Goal: Check status: Check status

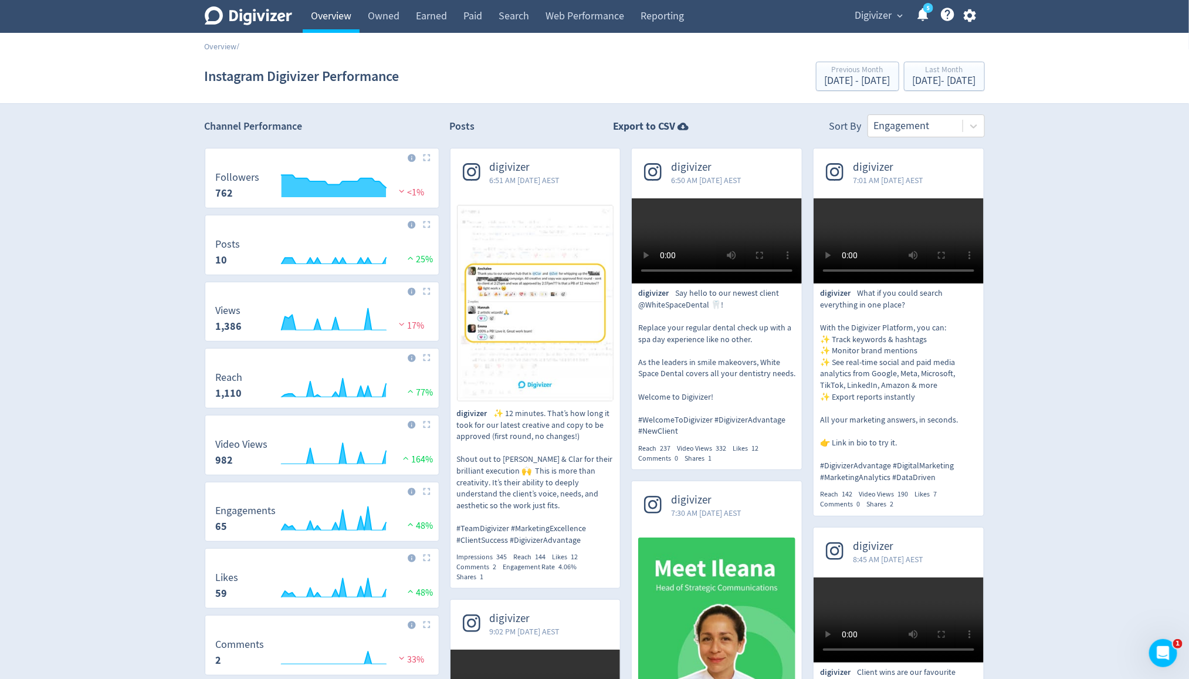
click at [342, 20] on link "Overview" at bounding box center [331, 16] width 57 height 33
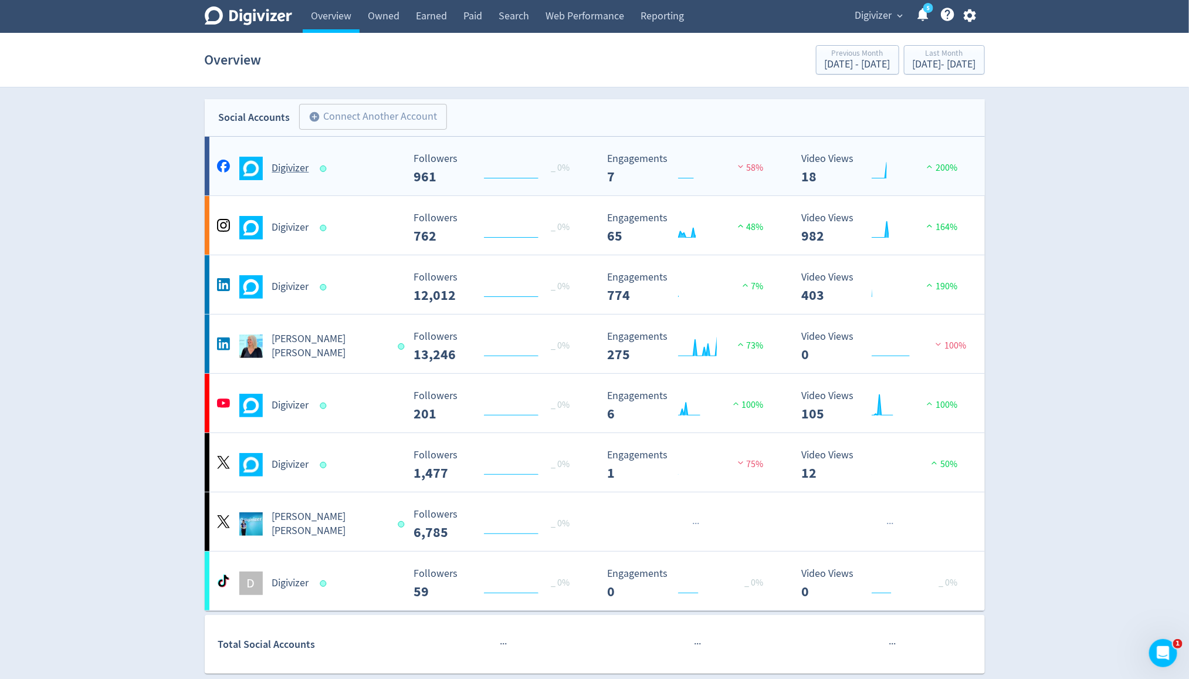
click at [299, 174] on h5 "Digivizer" at bounding box center [290, 168] width 37 height 14
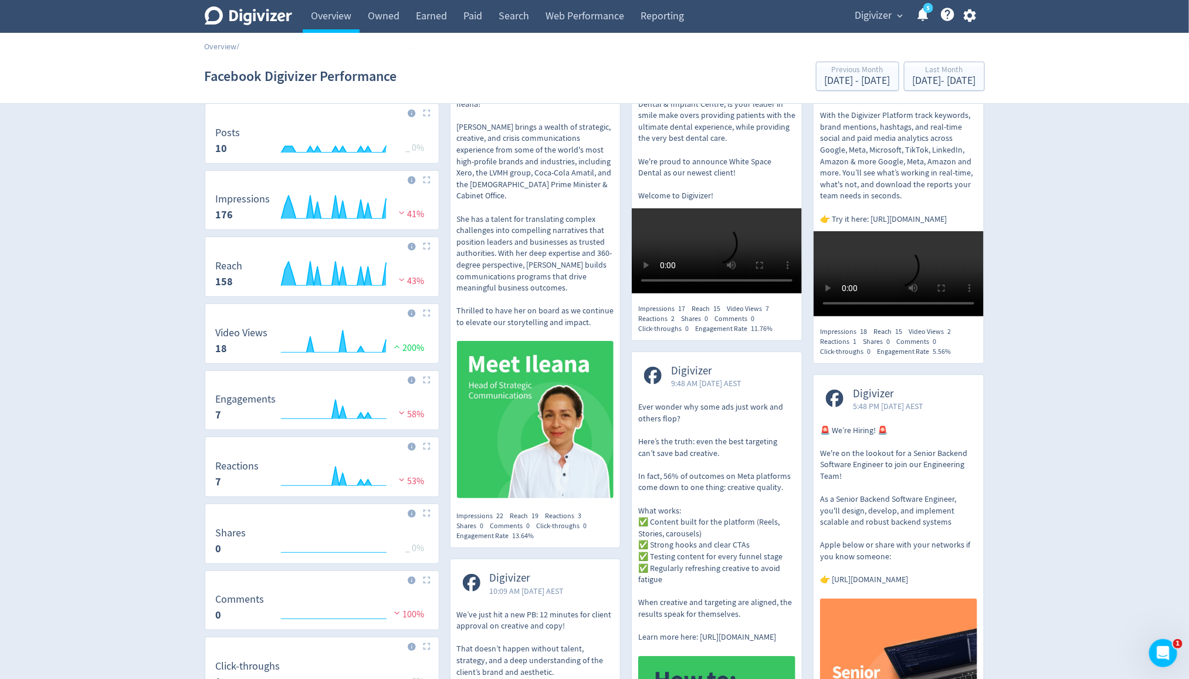
scroll to position [142, 0]
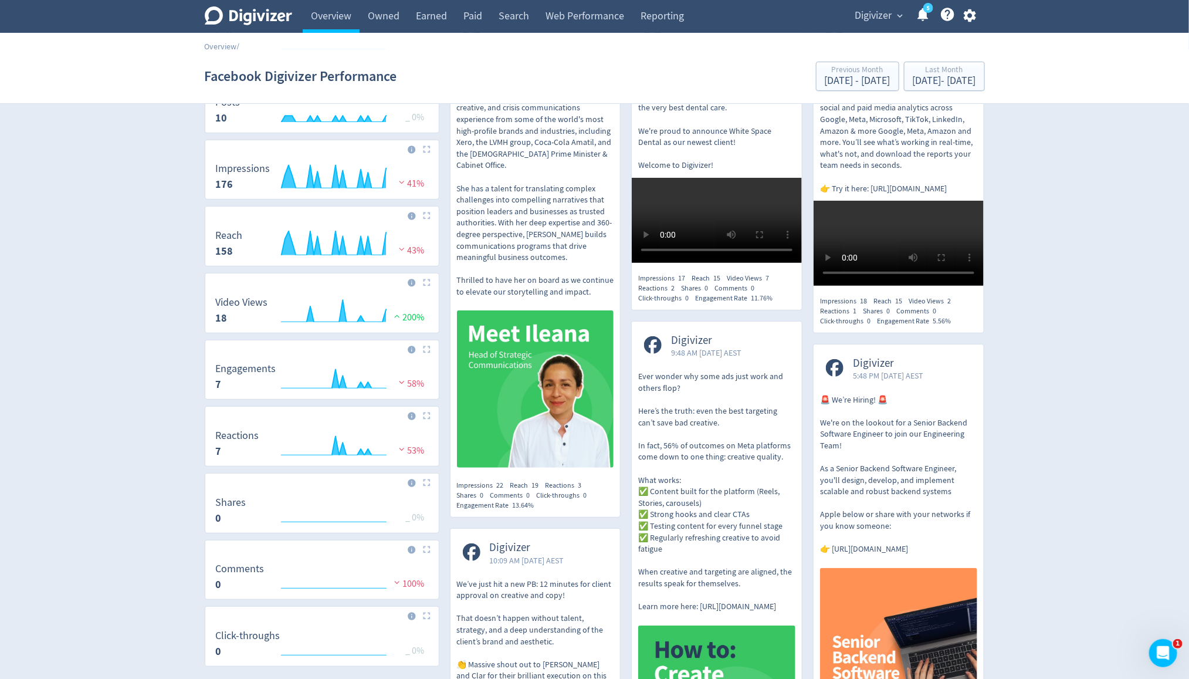
click at [874, 18] on span "Digivizer" at bounding box center [873, 15] width 37 height 19
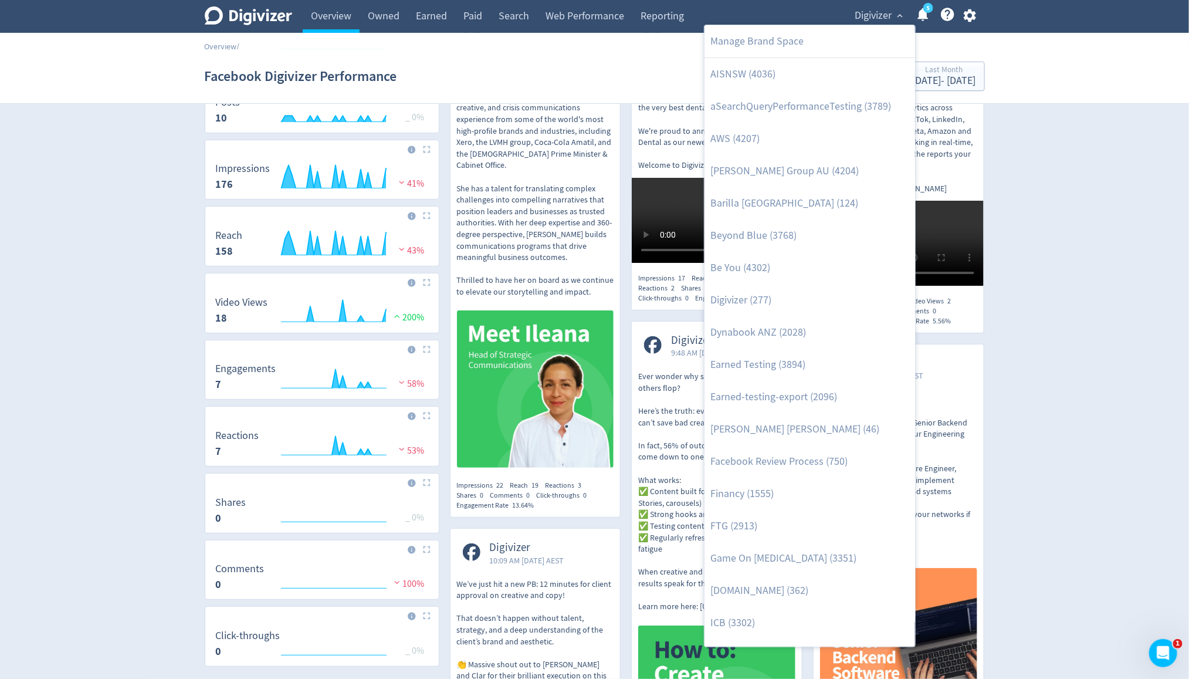
click at [341, 18] on div at bounding box center [594, 339] width 1189 height 679
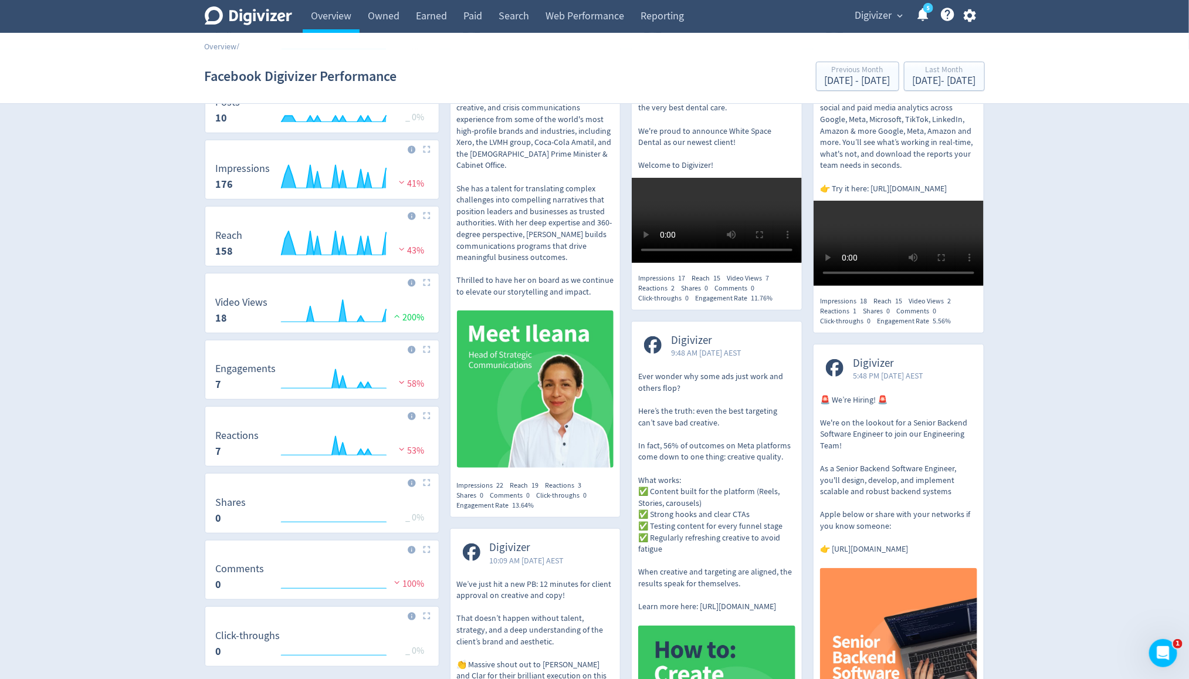
click at [341, 18] on link "Overview" at bounding box center [331, 16] width 57 height 33
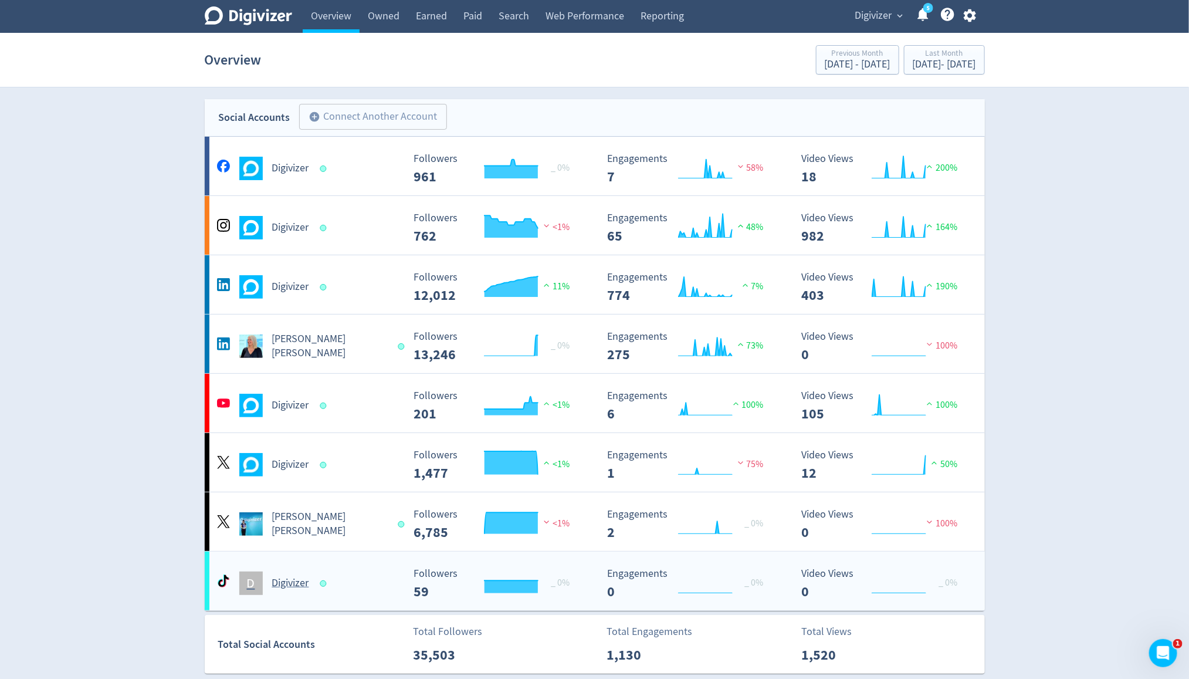
click at [283, 576] on h5 "Digivizer" at bounding box center [290, 583] width 37 height 14
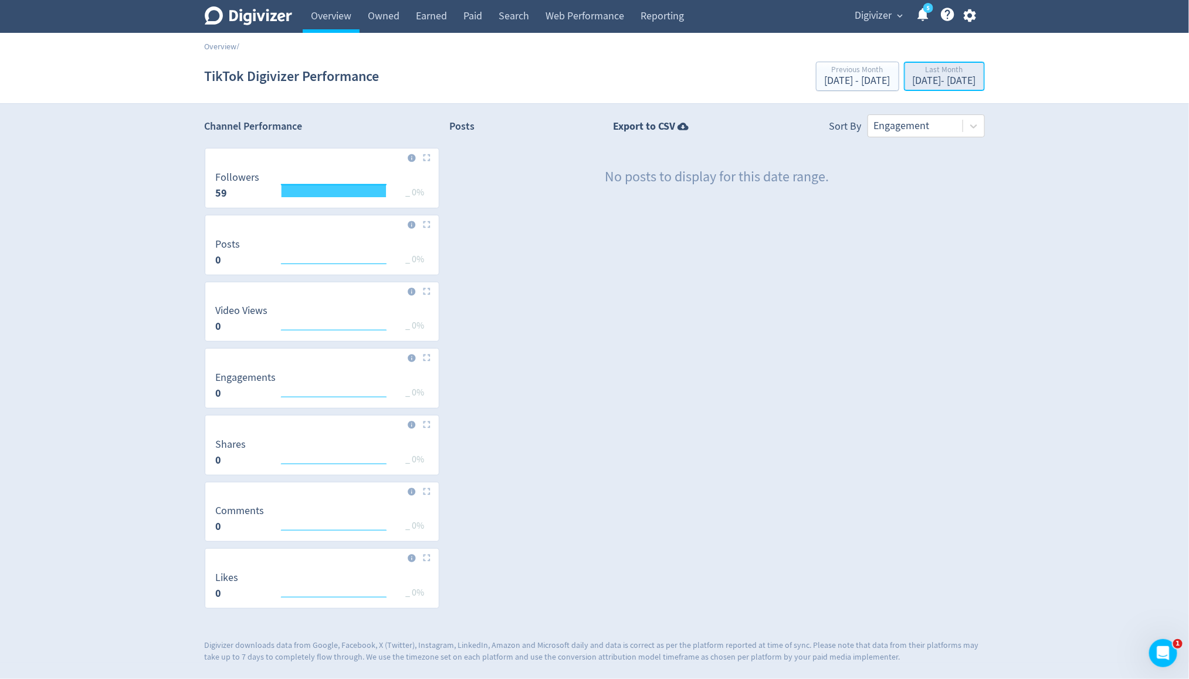
click at [913, 84] on div "Sep 1, 2025 - Sep 30, 2025" at bounding box center [944, 81] width 63 height 11
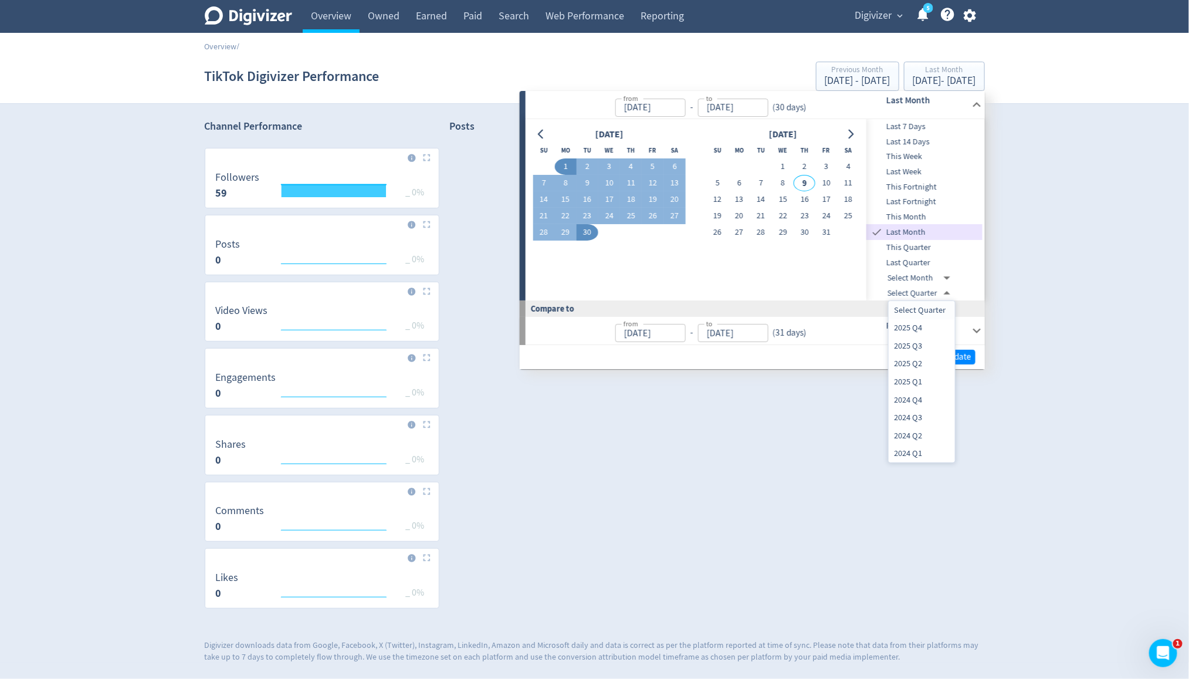
click at [945, 290] on body "Digivizer Logo Mark Digivizer Logo Overview Owned Earned Paid Search Web Perfor…" at bounding box center [594, 331] width 1189 height 662
click at [923, 384] on li "2025 Q1" at bounding box center [922, 381] width 66 height 18
type input "2024-12-31T13:00:00.000Z"
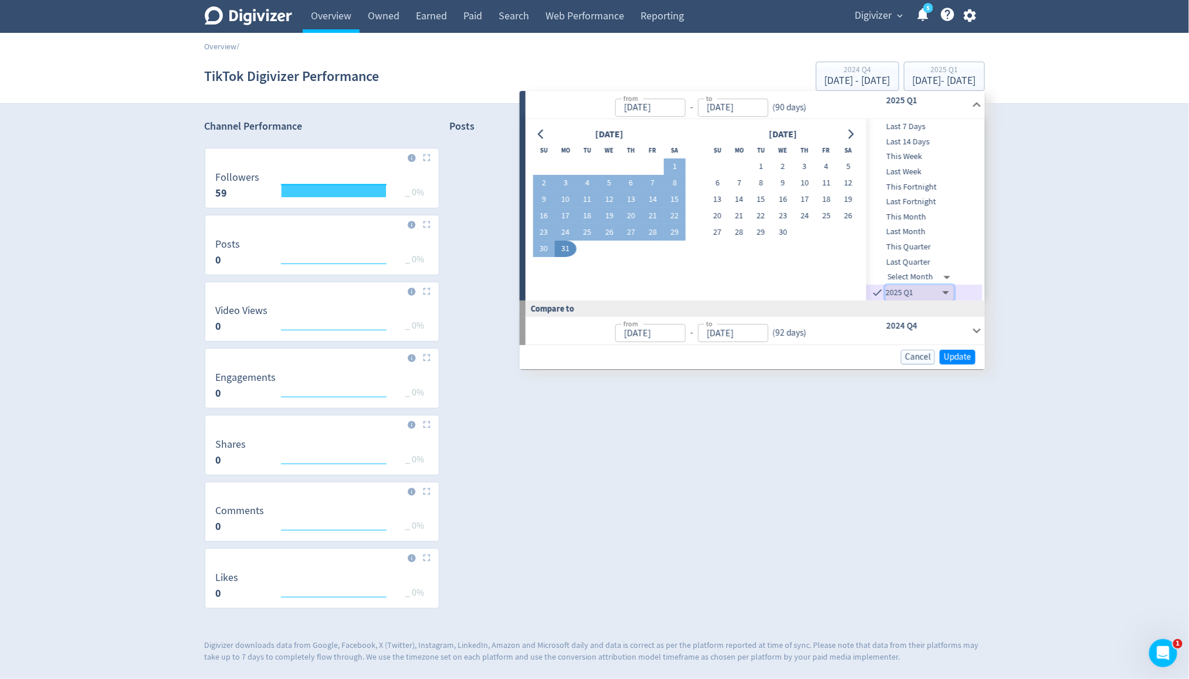
type input "Jan 01, 2025"
type input "Mar 31, 2025"
type input "Oct 01, 2024"
type input "Dec 31, 2024"
click at [960, 357] on span "Update" at bounding box center [958, 357] width 28 height 9
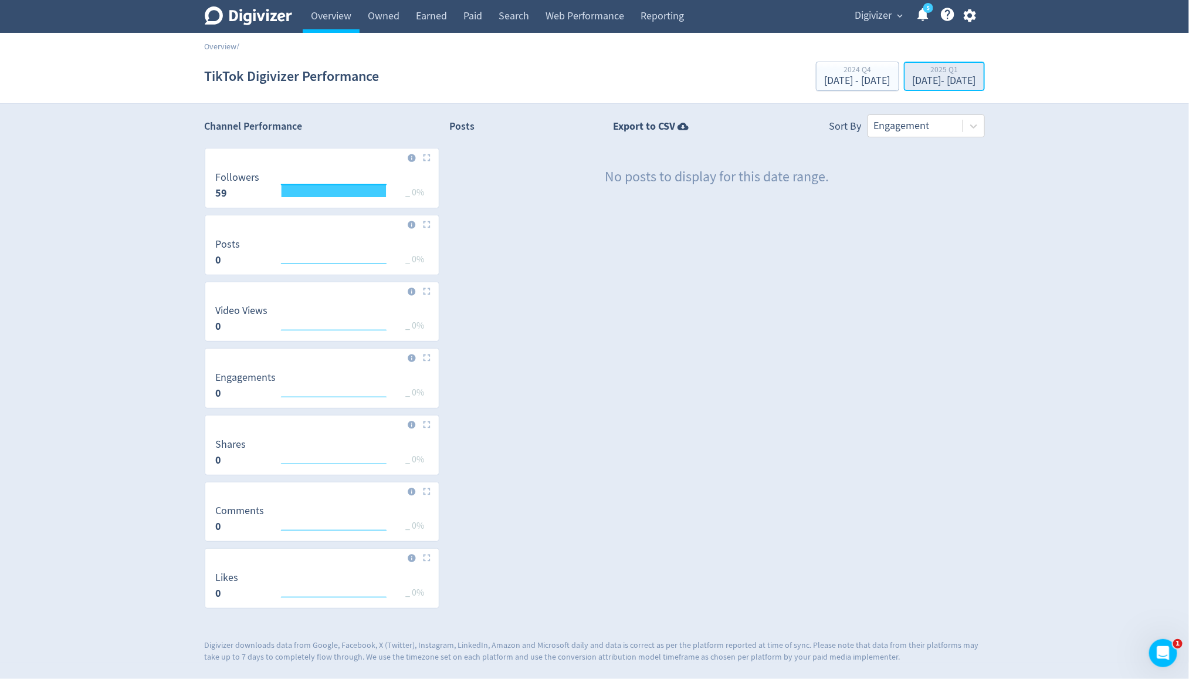
click at [967, 83] on div "Jan 1, 2025 - Mar 31, 2025" at bounding box center [944, 81] width 63 height 11
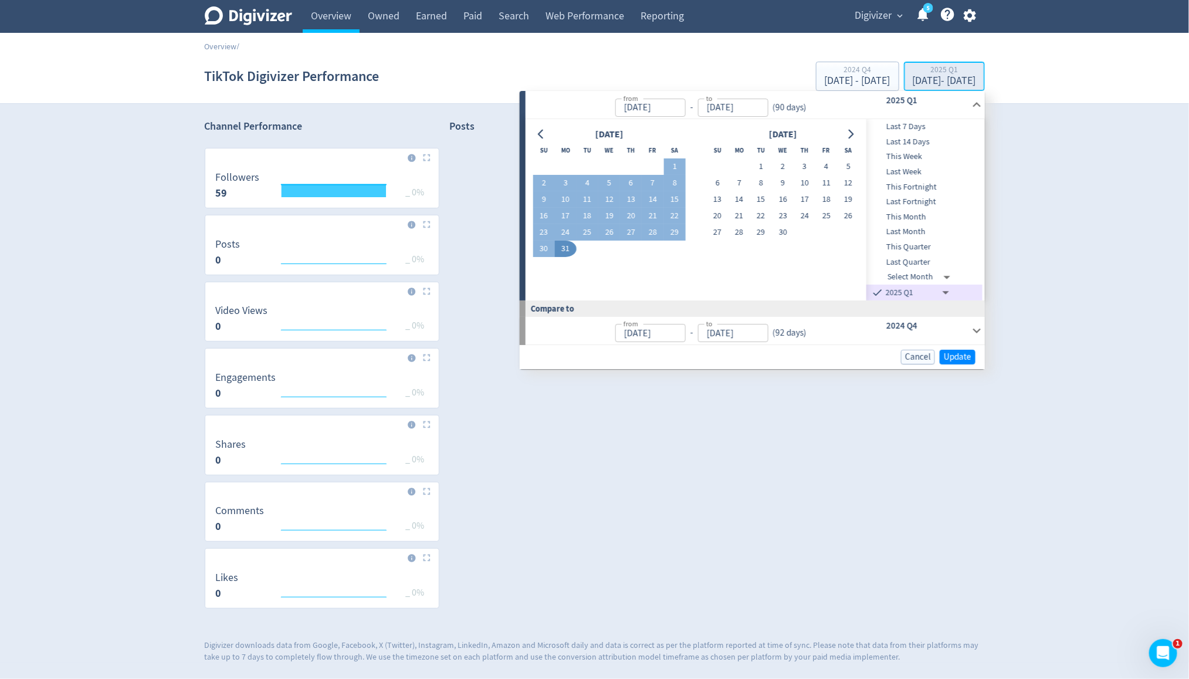
type input "Jan 01, 2025"
type input "Mar 31, 2025"
type input "Oct 01, 2024"
type input "Dec 31, 2024"
click at [947, 290] on body "Digivizer Logo Mark Digivizer Logo Overview Owned Earned Paid Search Web Perfor…" at bounding box center [594, 331] width 1189 height 662
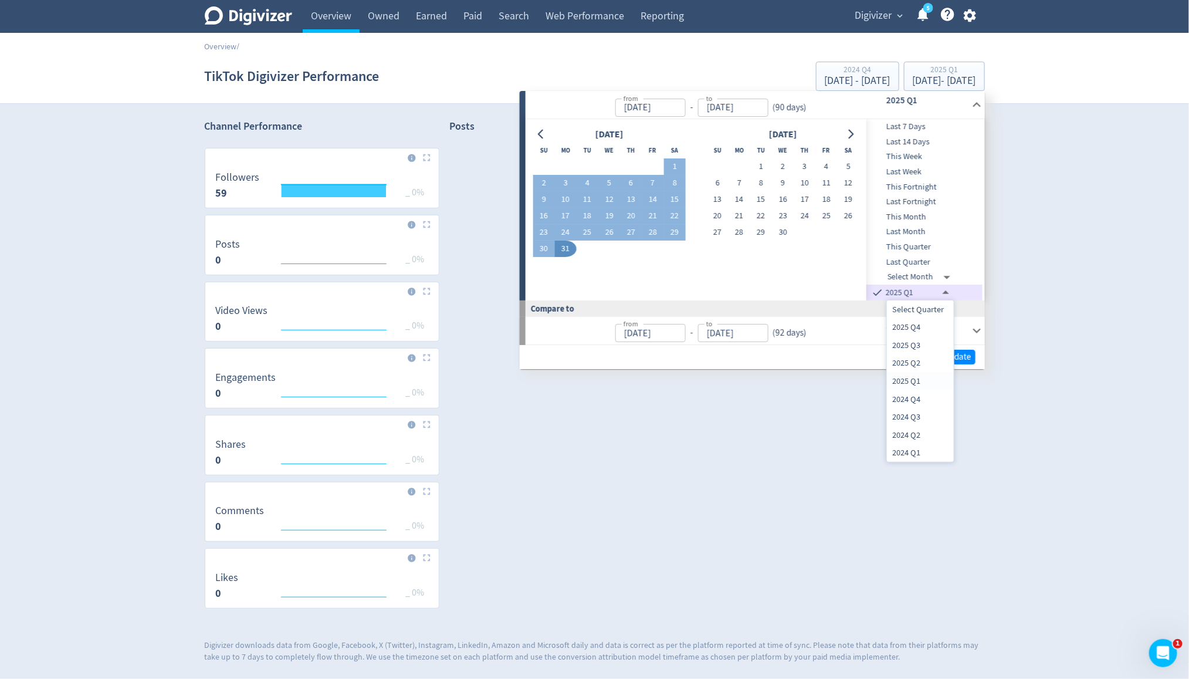
click at [916, 438] on li "2024 Q2" at bounding box center [920, 435] width 67 height 18
type input "2024-03-31T13:00:00.000Z"
type input "Apr 01, 2024"
type input "Jun 30, 2024"
type input "2023-12-31T13:00:00.000Z"
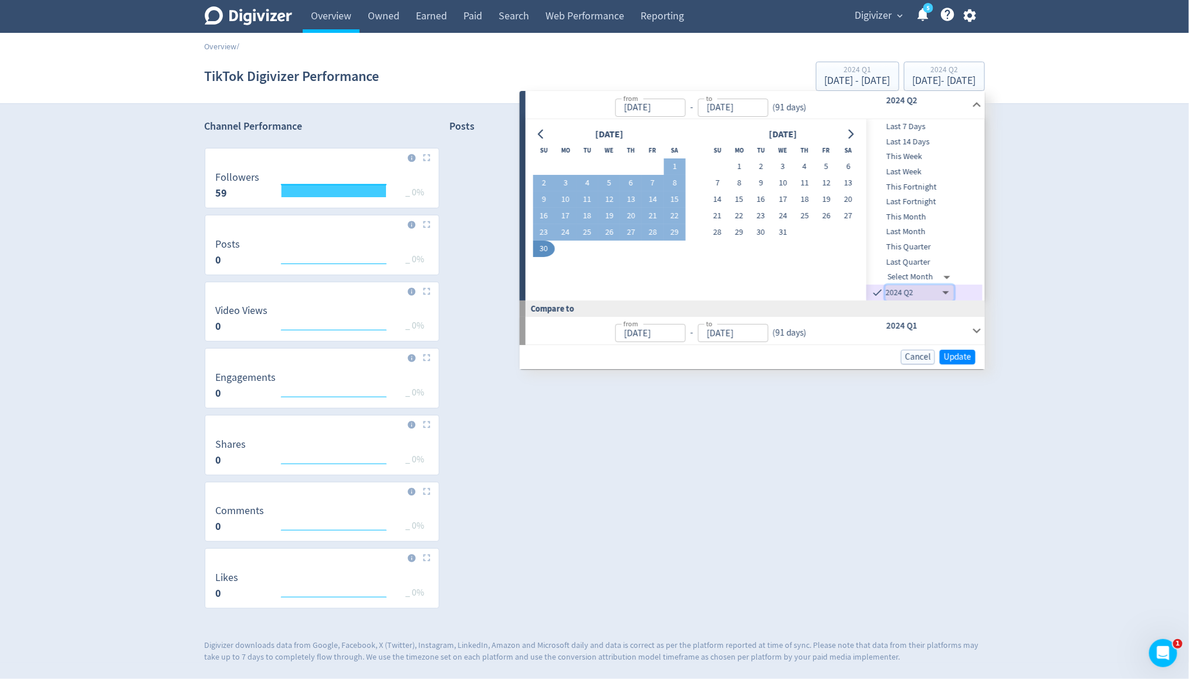
type input "Jan 01, 2024"
type input "Mar 31, 2024"
click at [955, 360] on span "Update" at bounding box center [958, 357] width 28 height 9
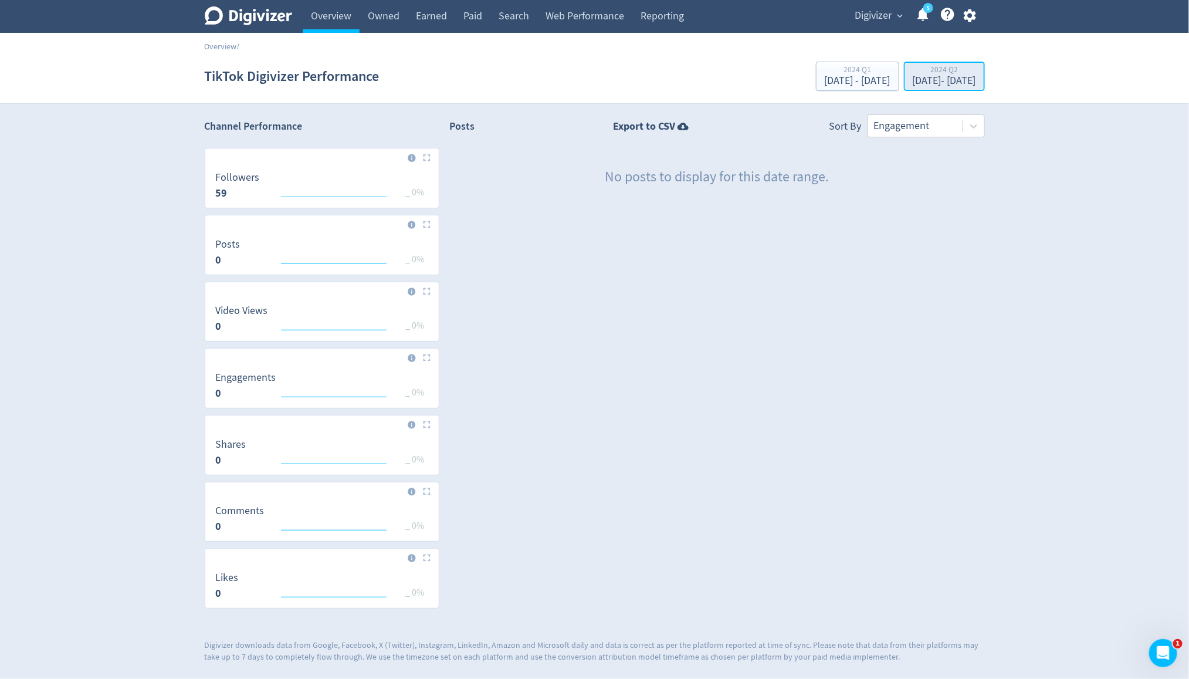
click at [913, 82] on div "Apr 1, 2024 - Jun 30, 2024" at bounding box center [944, 81] width 63 height 11
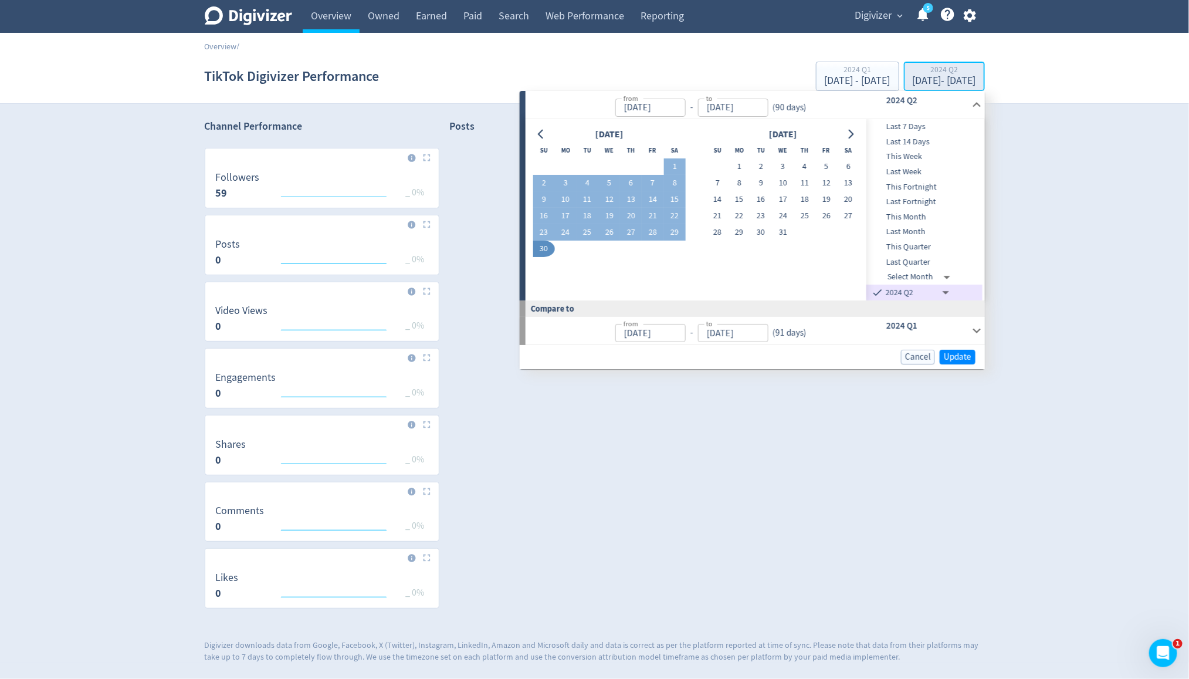
type input "Apr 01, 2024"
type input "Jun 30, 2024"
type input "Jan 01, 2024"
type input "Mar 31, 2024"
click at [949, 292] on body "Digivizer Logo Mark Digivizer Logo Overview Owned Earned Paid Search Web Perfor…" at bounding box center [594, 331] width 1189 height 662
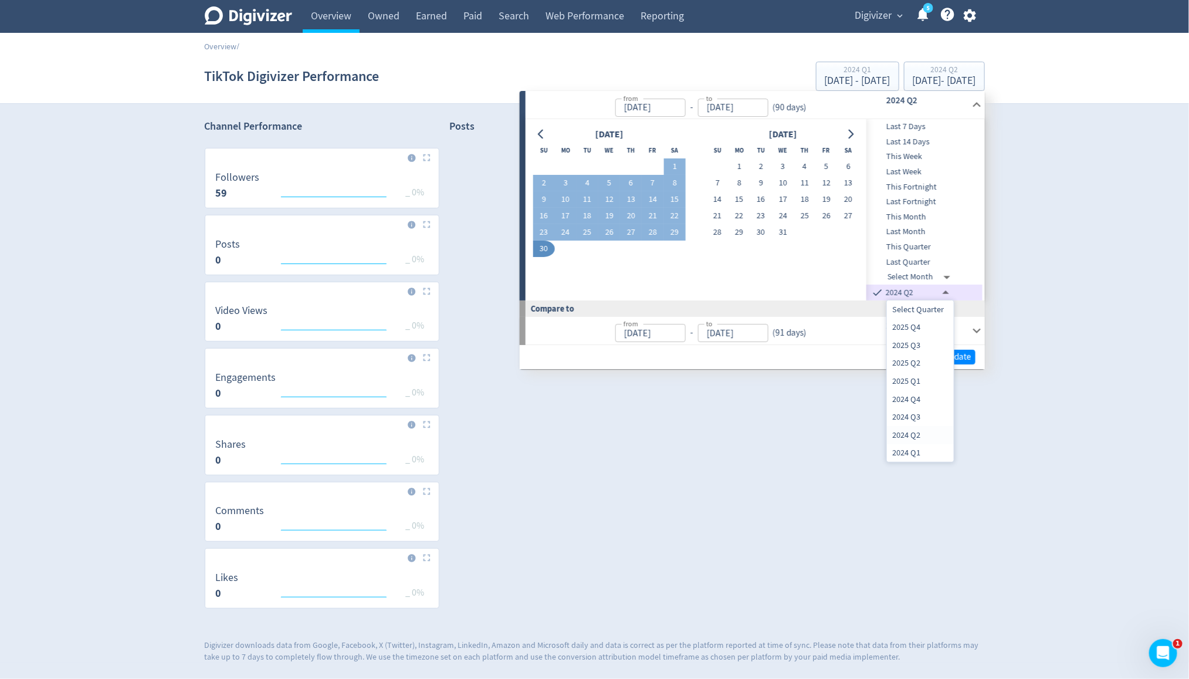
click at [926, 456] on li "2024 Q1" at bounding box center [920, 453] width 67 height 18
type input "2023-12-31T13:00:00.000Z"
type input "Jan 01, 2024"
type input "Mar 31, 2024"
type input "2023-09-30T14:00:00.000Z"
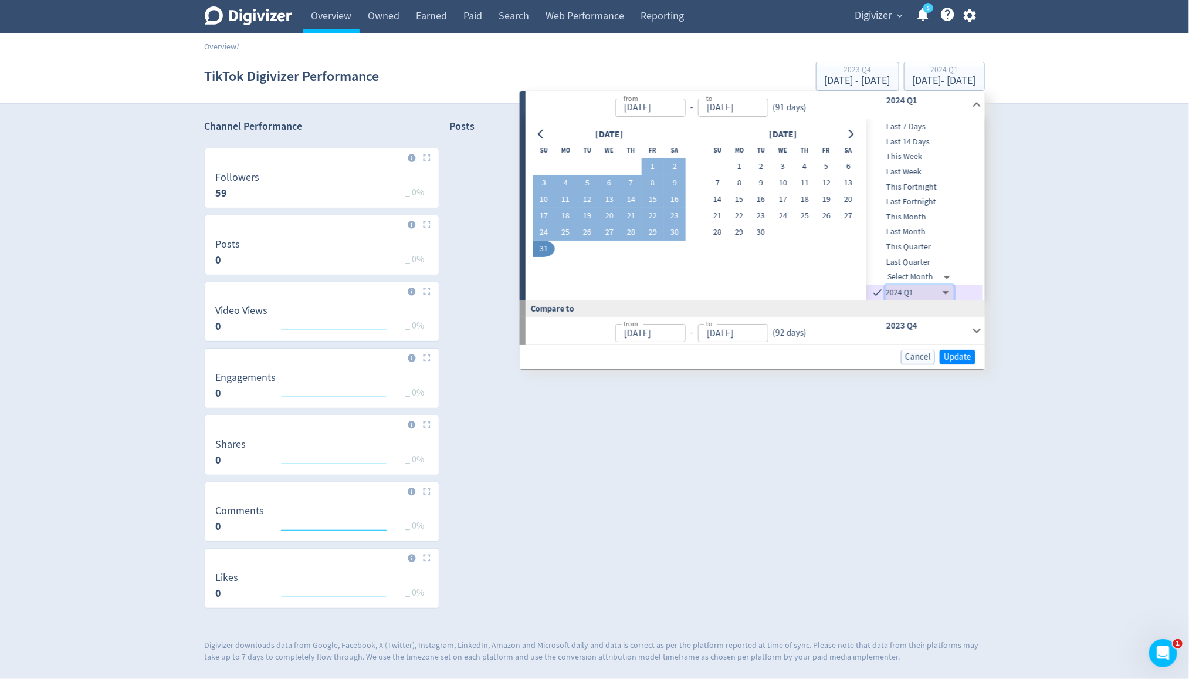
type input "Oct 01, 2023"
type input "Dec 31, 2023"
click at [956, 357] on span "Update" at bounding box center [958, 357] width 28 height 9
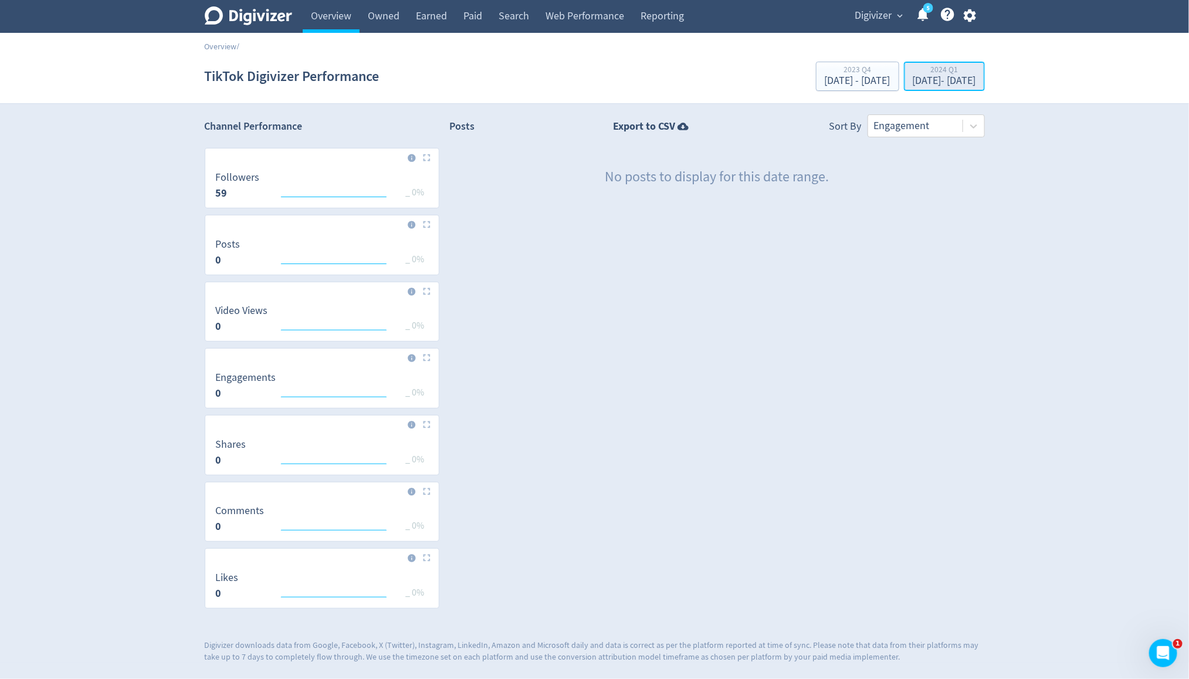
click at [930, 79] on div "Jan 1, 2024 - Mar 31, 2024" at bounding box center [944, 81] width 63 height 11
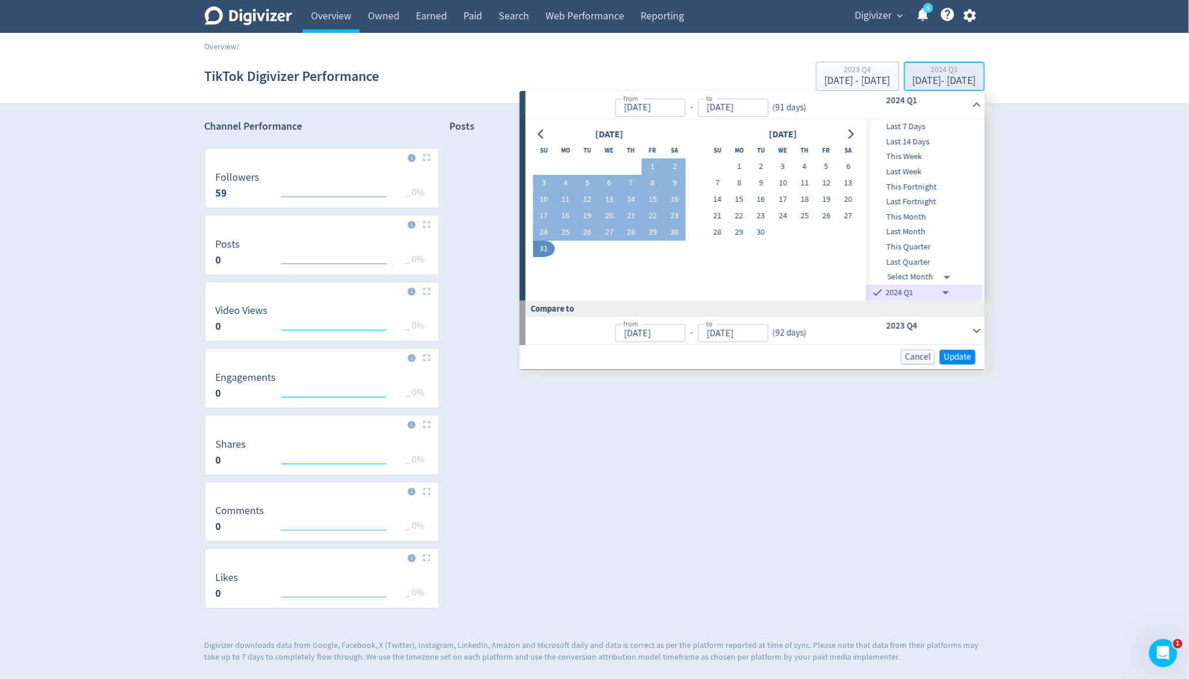
type input "Jan 01, 2024"
type input "Mar 31, 2024"
type input "Oct 01, 2023"
type input "Dec 31, 2023"
click at [539, 137] on icon "Go to previous month" at bounding box center [541, 134] width 9 height 9
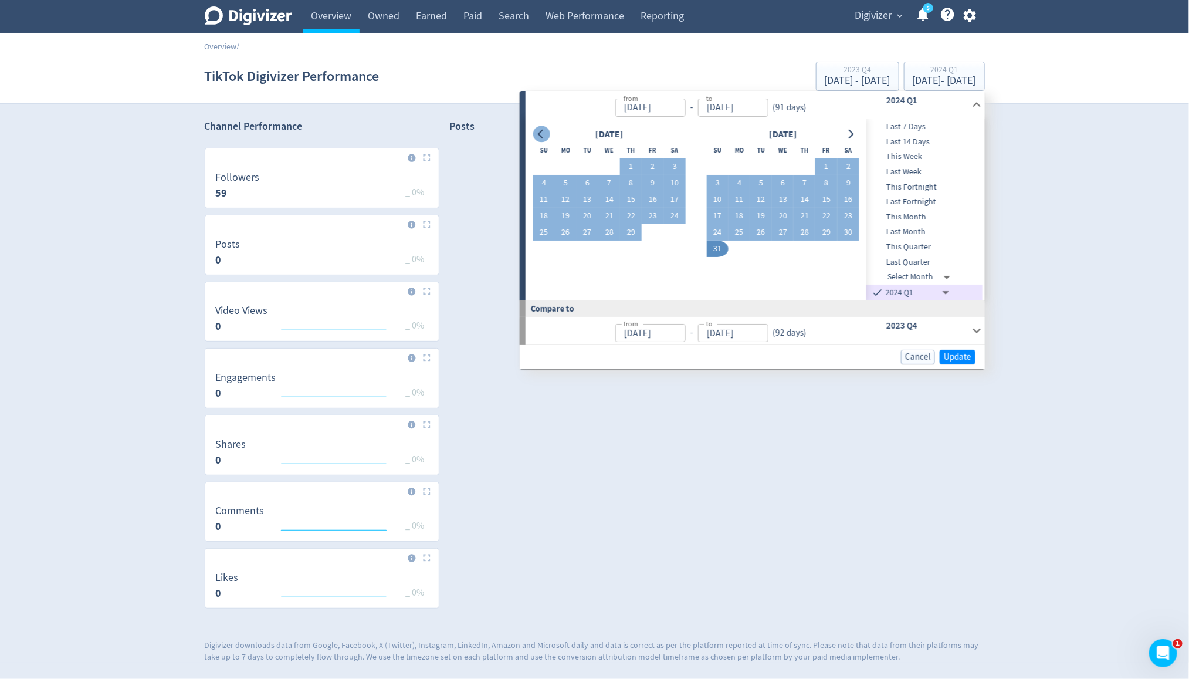
click at [539, 137] on icon "Go to previous month" at bounding box center [541, 134] width 9 height 9
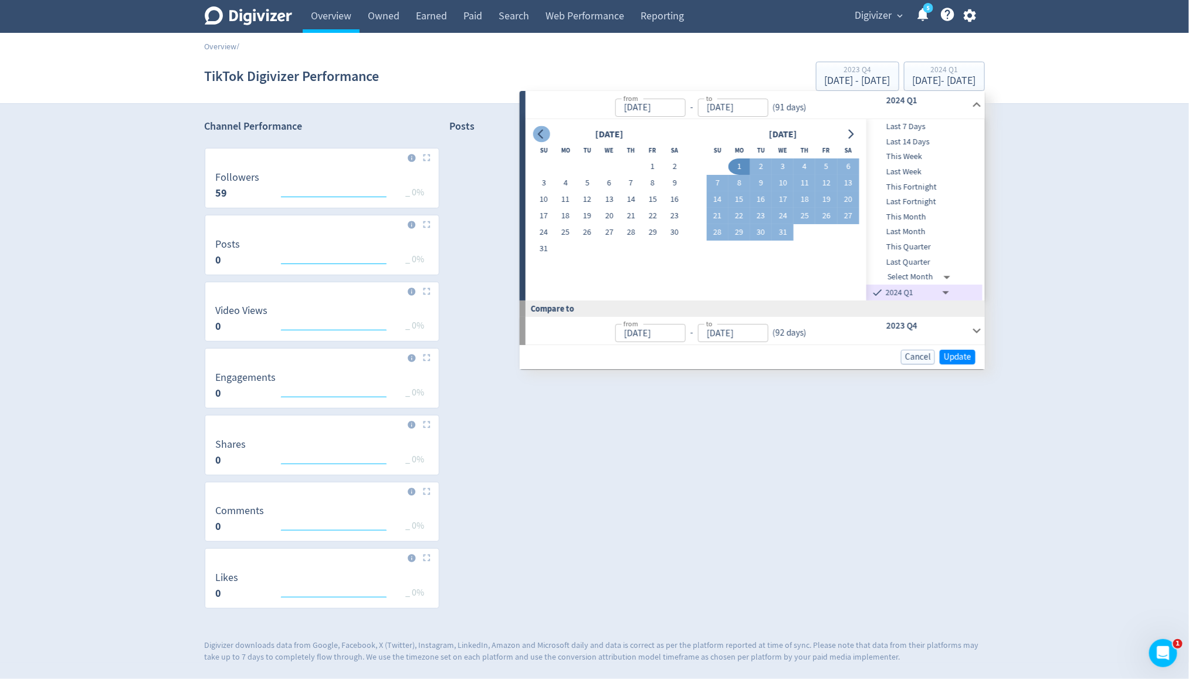
click at [539, 137] on icon "Go to previous month" at bounding box center [541, 134] width 9 height 9
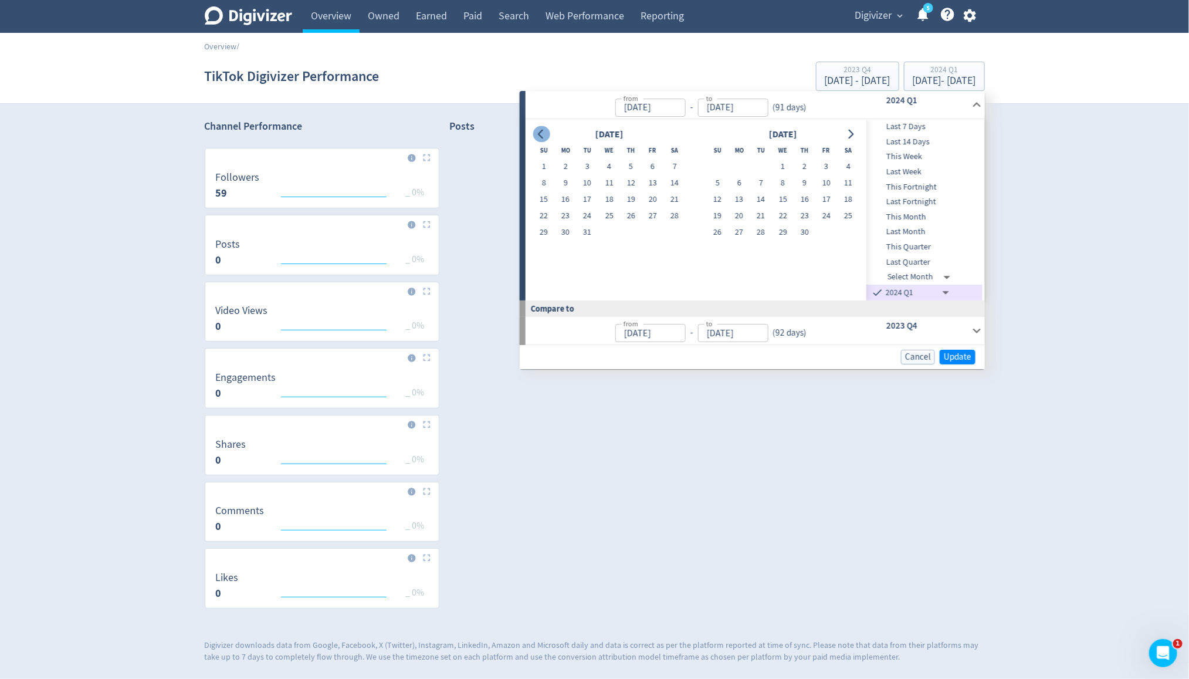
click at [539, 137] on icon "Go to previous month" at bounding box center [541, 134] width 9 height 9
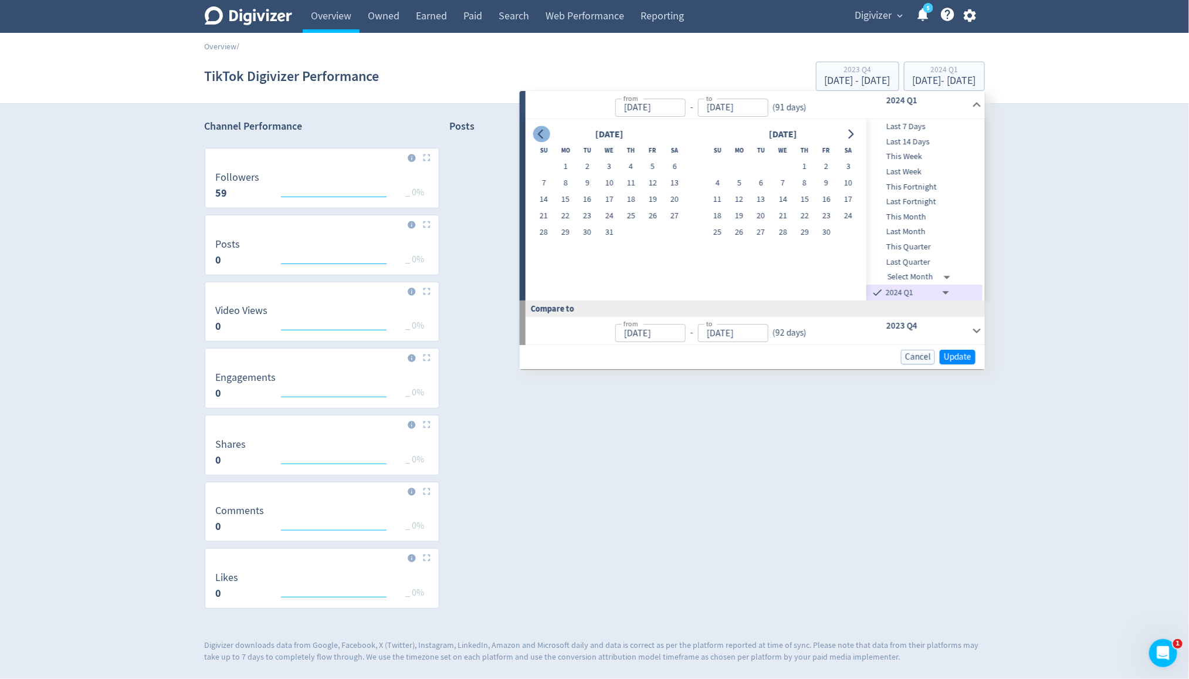
click at [539, 137] on icon "Go to previous month" at bounding box center [541, 134] width 9 height 9
click at [604, 164] on button "1" at bounding box center [609, 166] width 22 height 16
type input "Select Quarter"
type input "Mar 01, 2023"
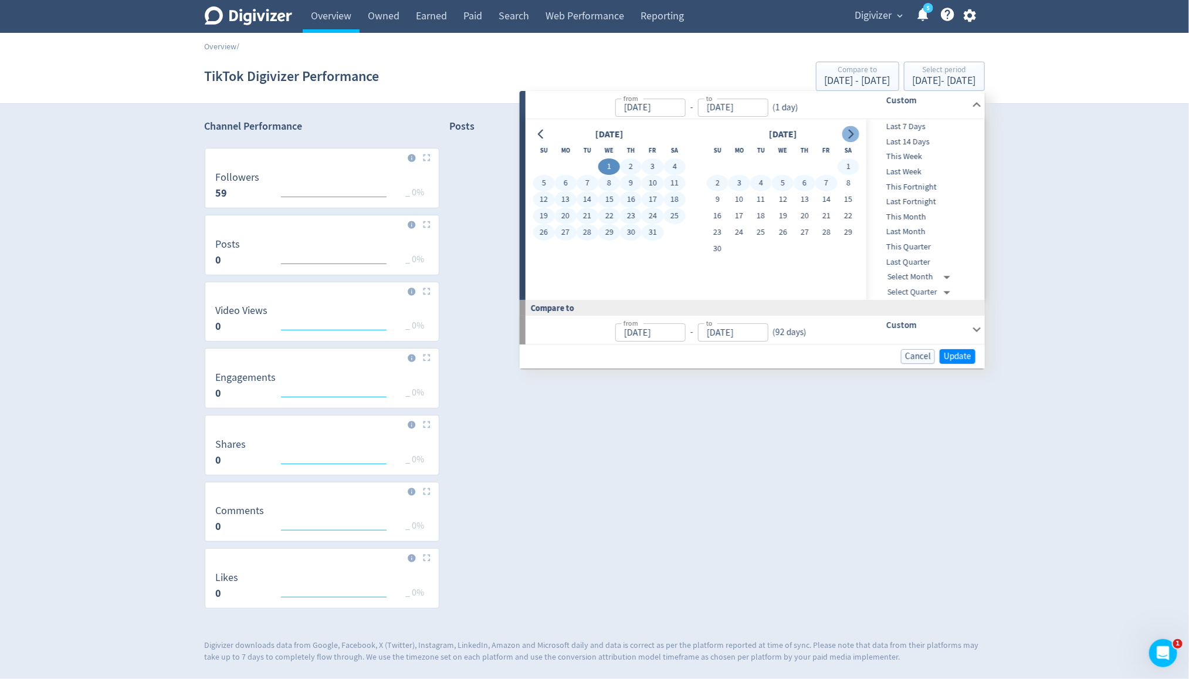
click at [851, 136] on icon "Go to next month" at bounding box center [851, 134] width 5 height 9
click at [844, 229] on button "29" at bounding box center [849, 232] width 22 height 16
type input "Jul 29, 2023"
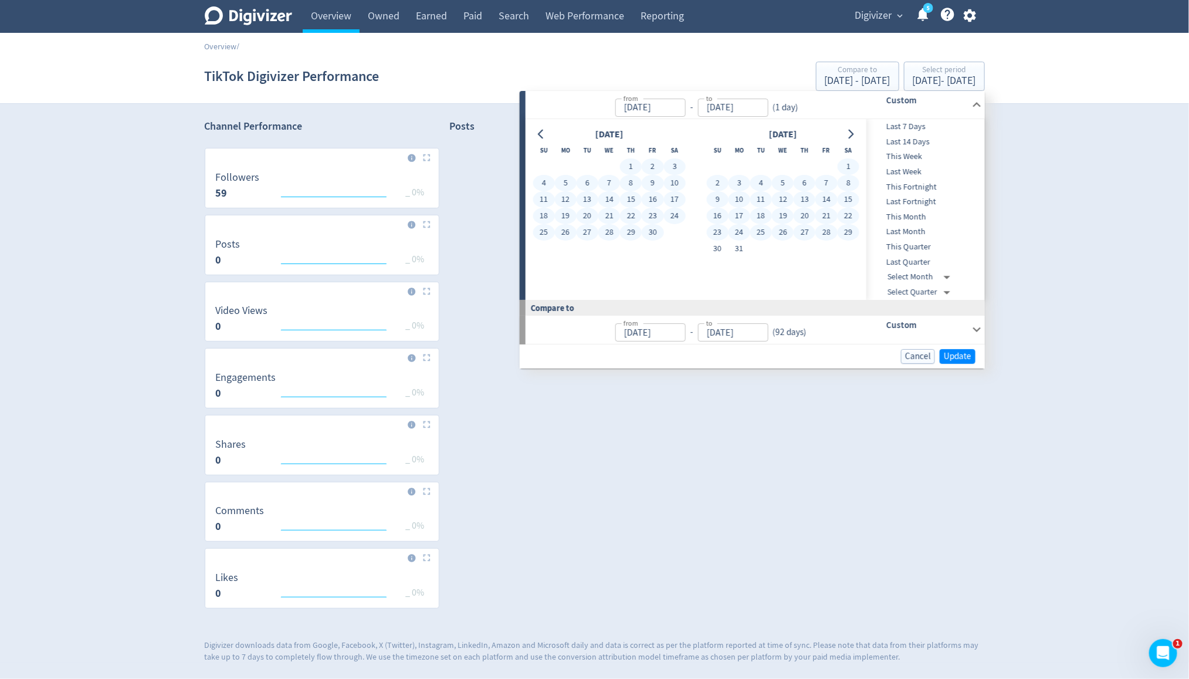
type input "Oct 01, 2022"
type input "Feb 28, 2023"
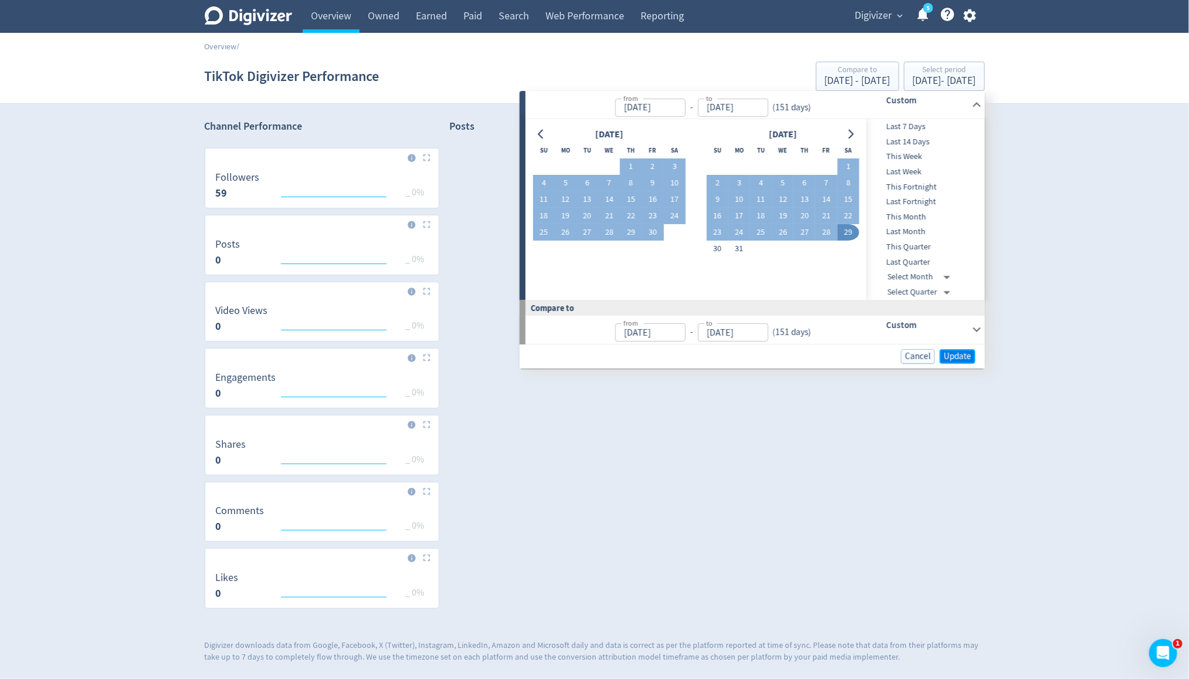
click at [966, 359] on span "Update" at bounding box center [958, 356] width 28 height 9
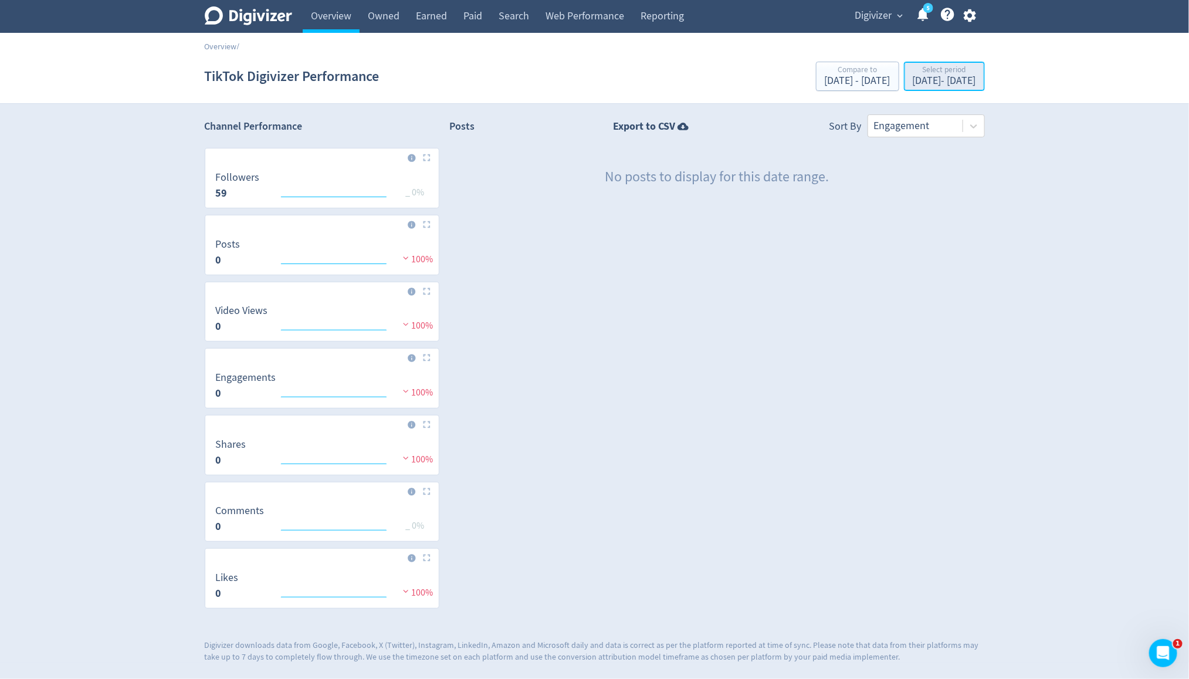
click at [934, 72] on div "Select period" at bounding box center [944, 71] width 63 height 10
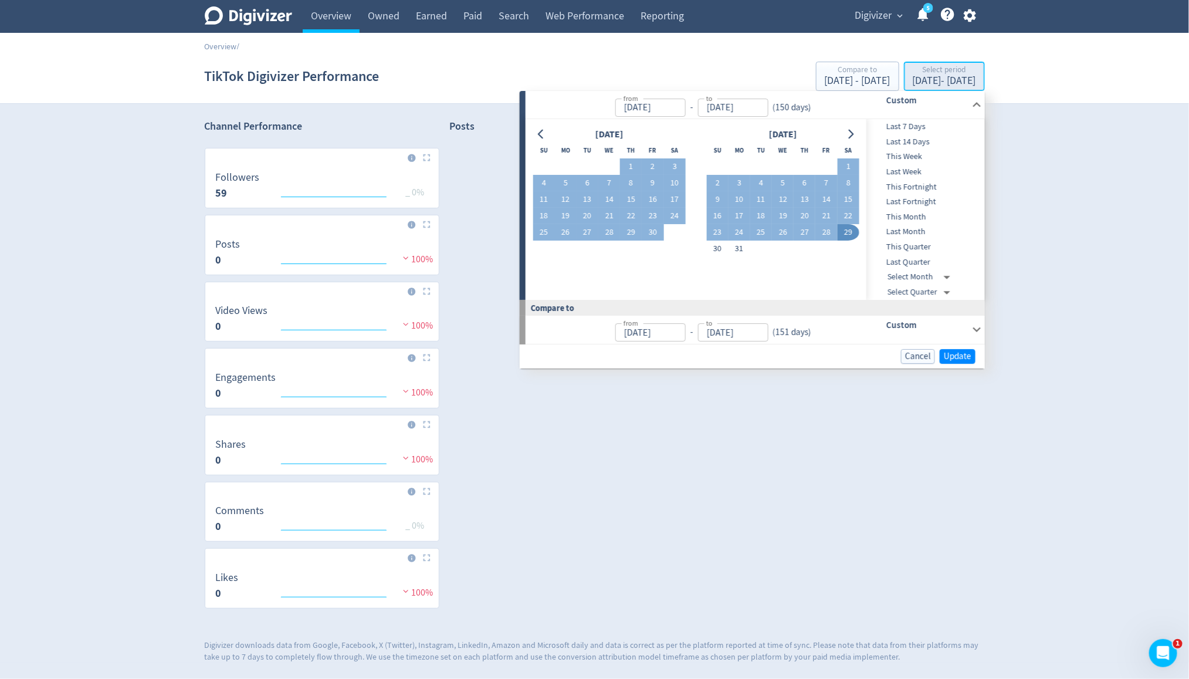
type input "Mar 01, 2023"
type input "Jul 29, 2023"
type input "Oct 01, 2022"
type input "Feb 28, 2023"
click at [543, 135] on icon "Go to previous month" at bounding box center [541, 134] width 9 height 9
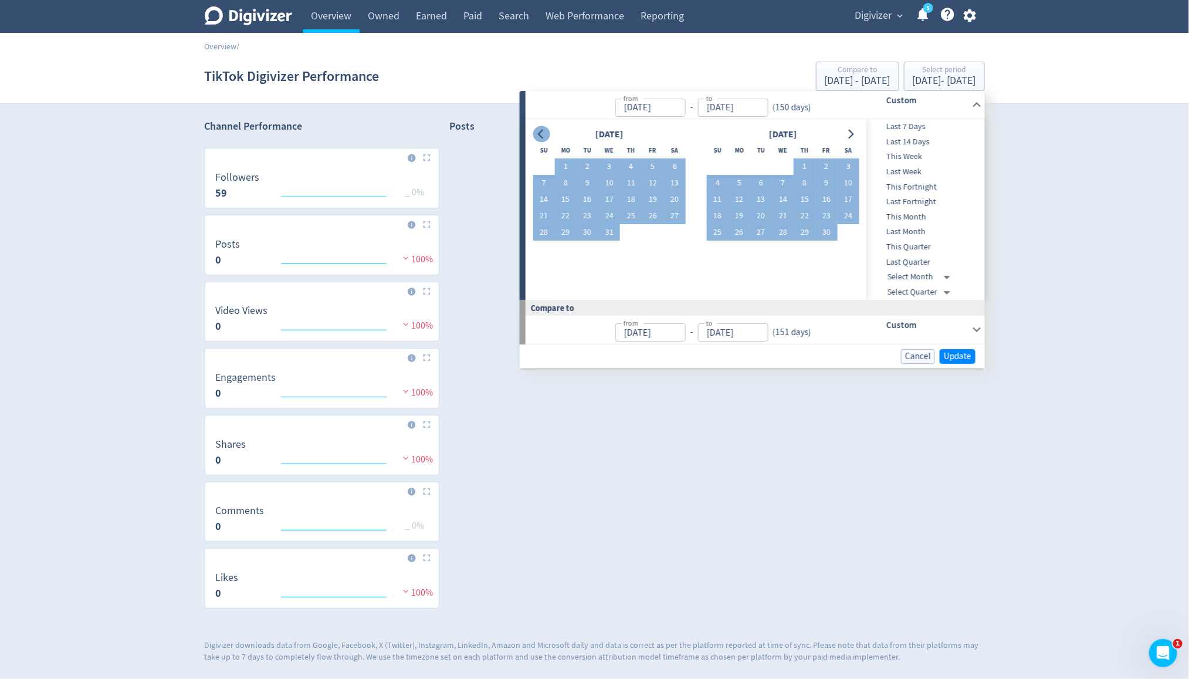
click at [543, 135] on icon "Go to previous month" at bounding box center [541, 134] width 9 height 9
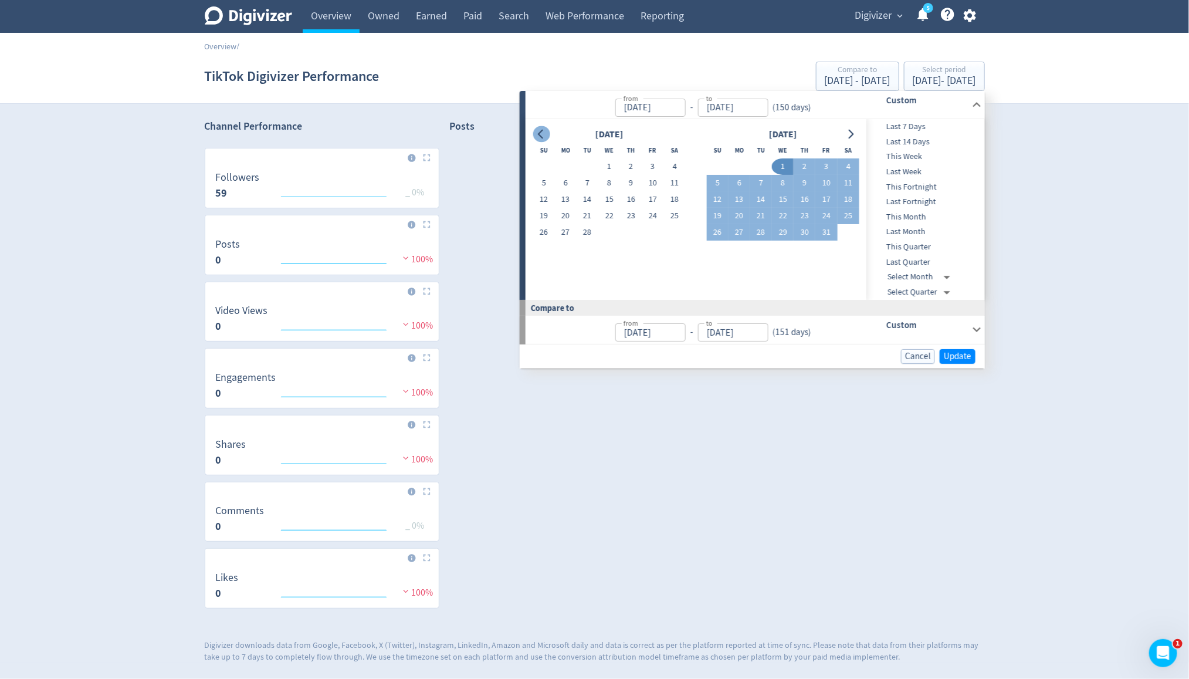
click at [543, 135] on icon "Go to previous month" at bounding box center [541, 134] width 9 height 9
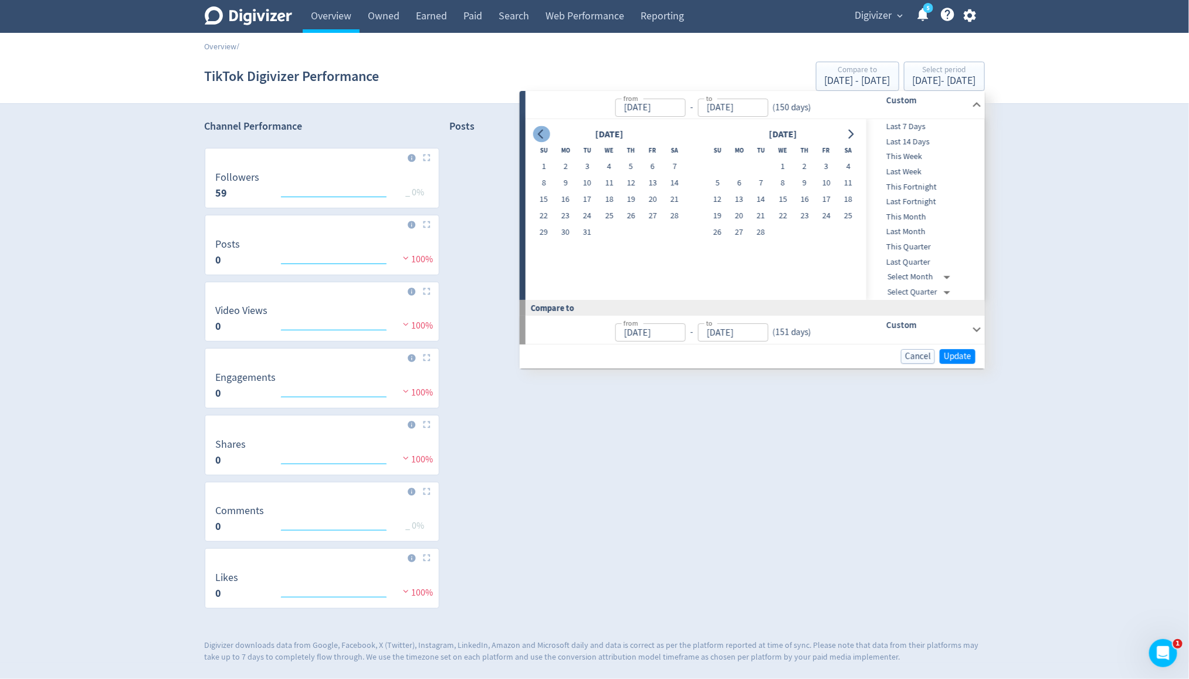
click at [543, 135] on icon "Go to previous month" at bounding box center [541, 134] width 9 height 9
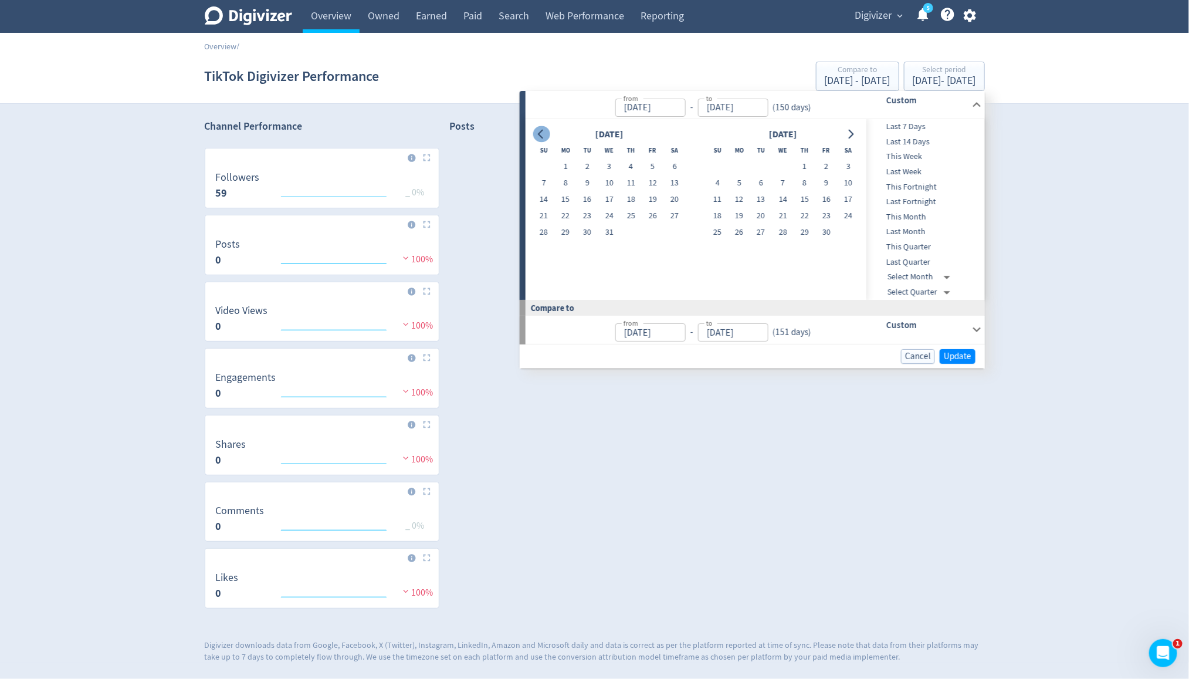
click at [543, 135] on icon "Go to previous month" at bounding box center [541, 134] width 9 height 9
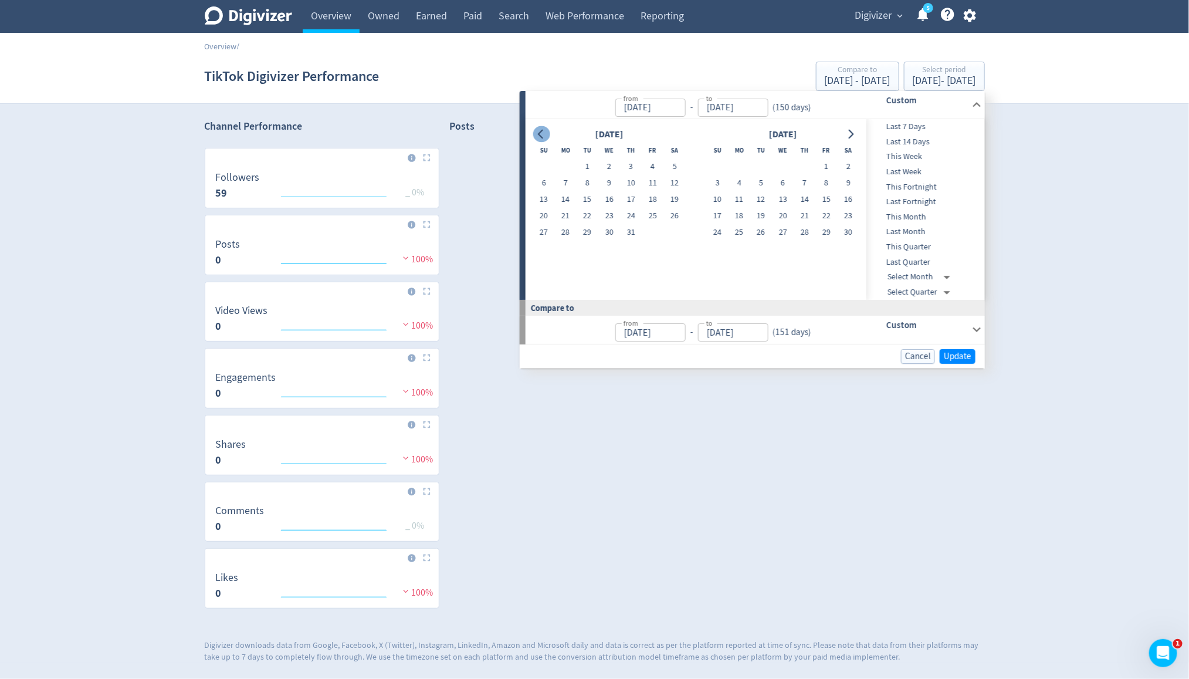
click at [543, 135] on icon "Go to previous month" at bounding box center [541, 134] width 9 height 9
click at [609, 170] on button "1" at bounding box center [609, 166] width 22 height 16
type input "Dec 01, 2021"
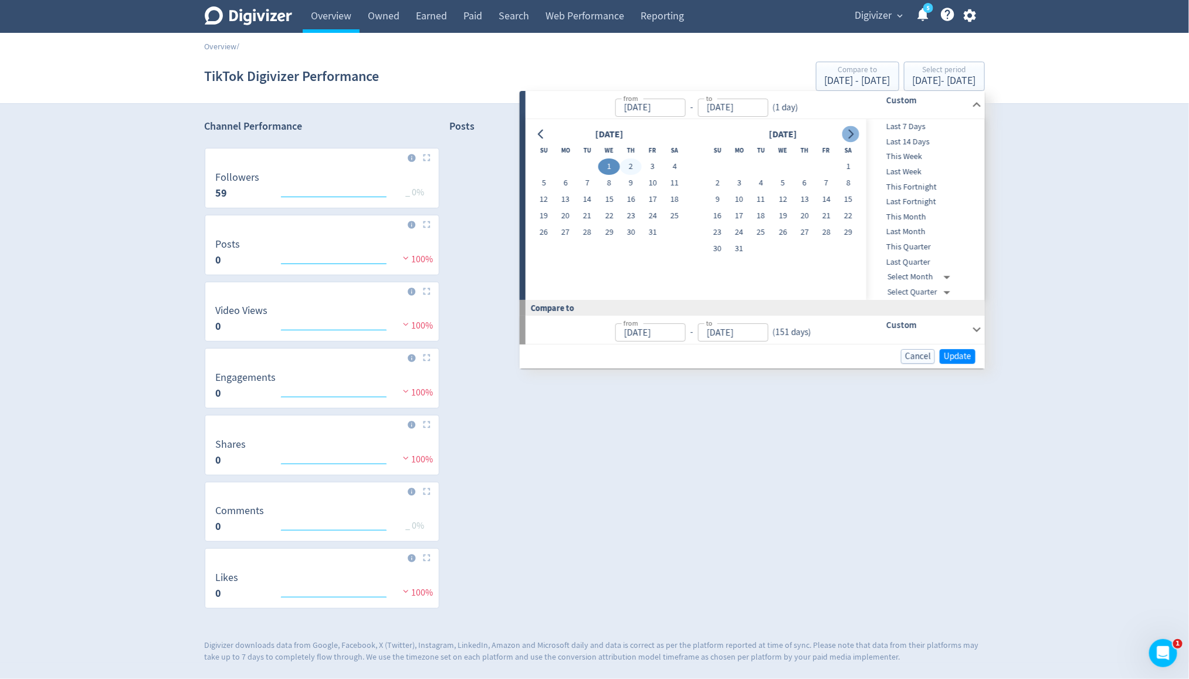
click at [850, 132] on icon "Go to next month" at bounding box center [850, 134] width 9 height 9
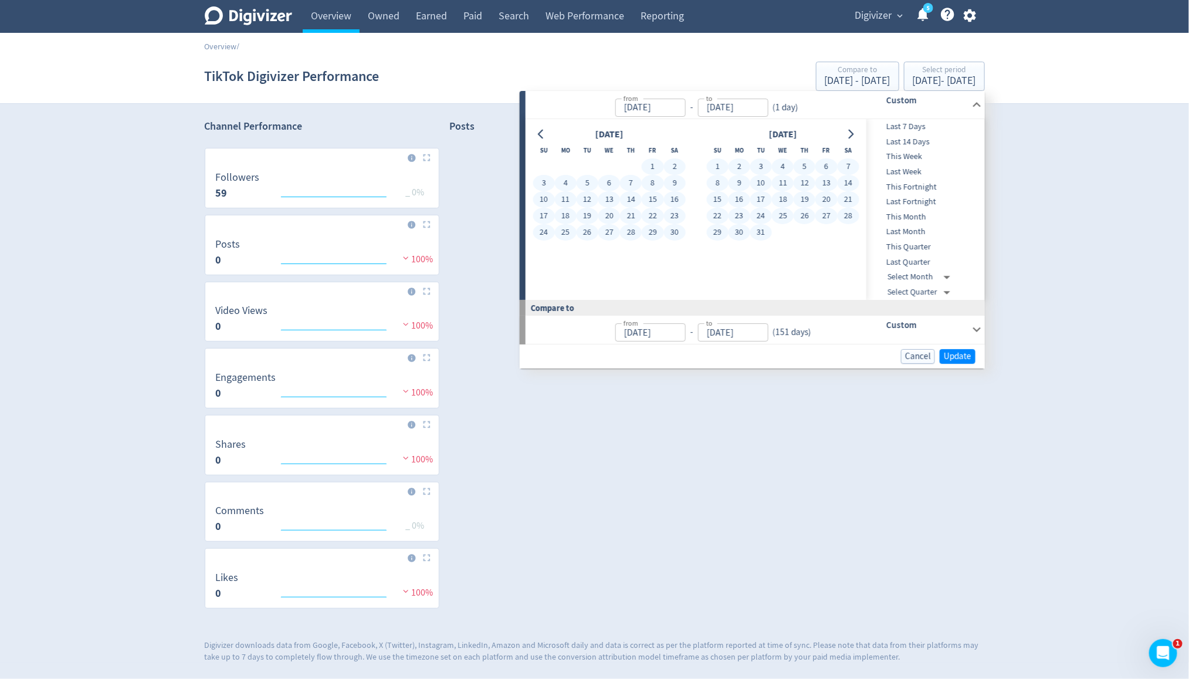
click at [758, 233] on button "31" at bounding box center [761, 232] width 22 height 16
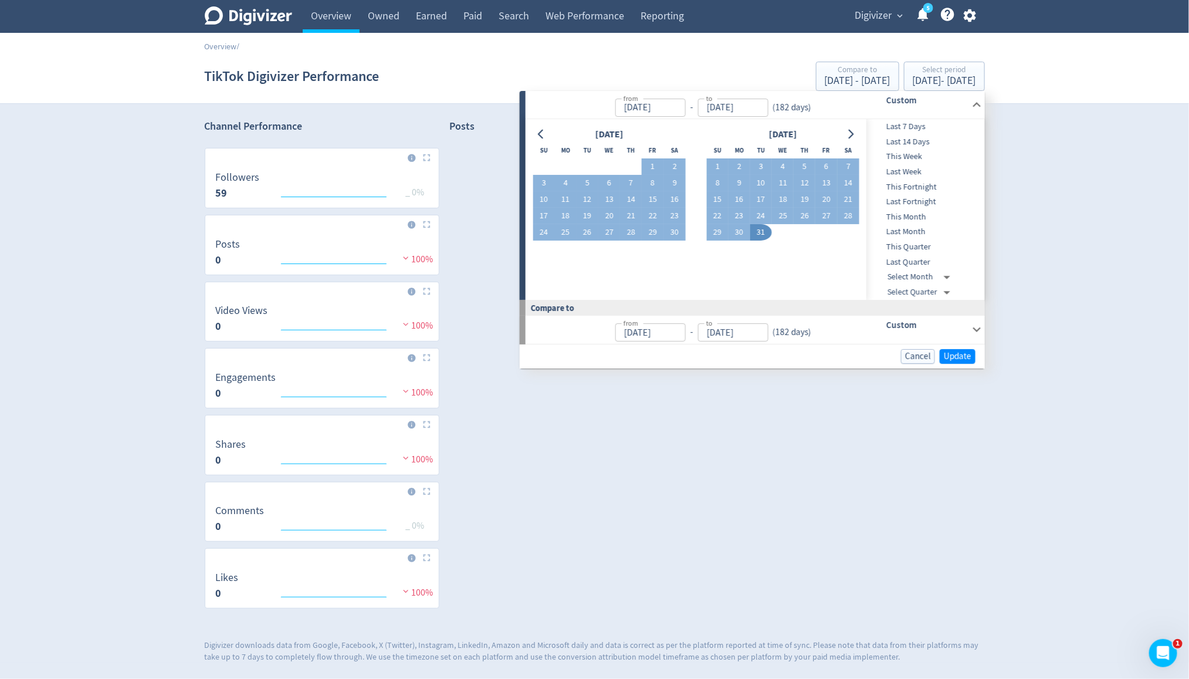
type input "[DATE]"
type input "Jun 02, 2021"
type input "[DATE]"
click at [964, 349] on button "Update" at bounding box center [958, 356] width 36 height 15
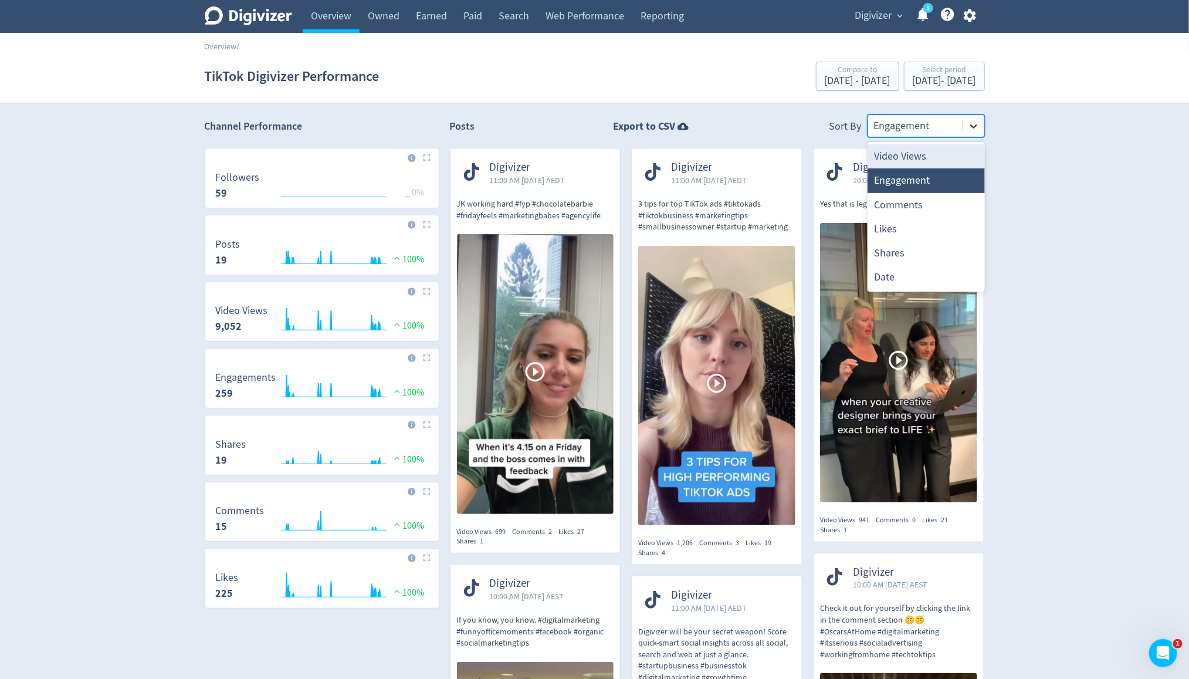
click at [980, 120] on div at bounding box center [973, 126] width 21 height 21
click at [946, 271] on div "Date" at bounding box center [926, 277] width 117 height 24
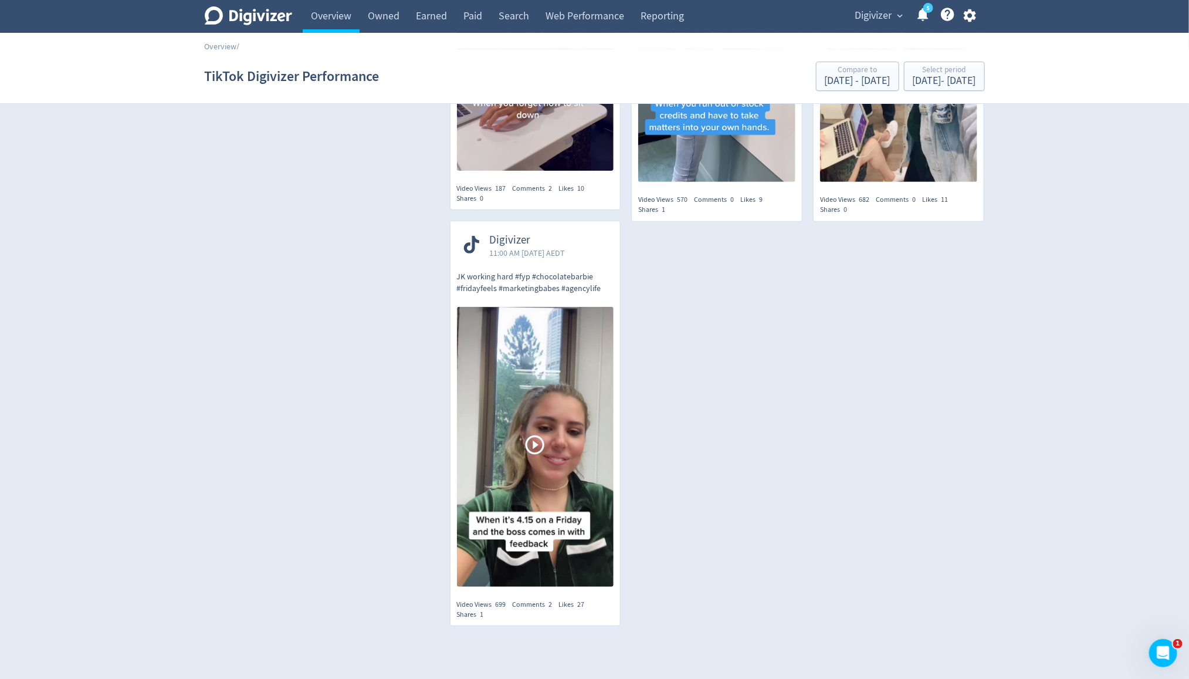
scroll to position [2564, 0]
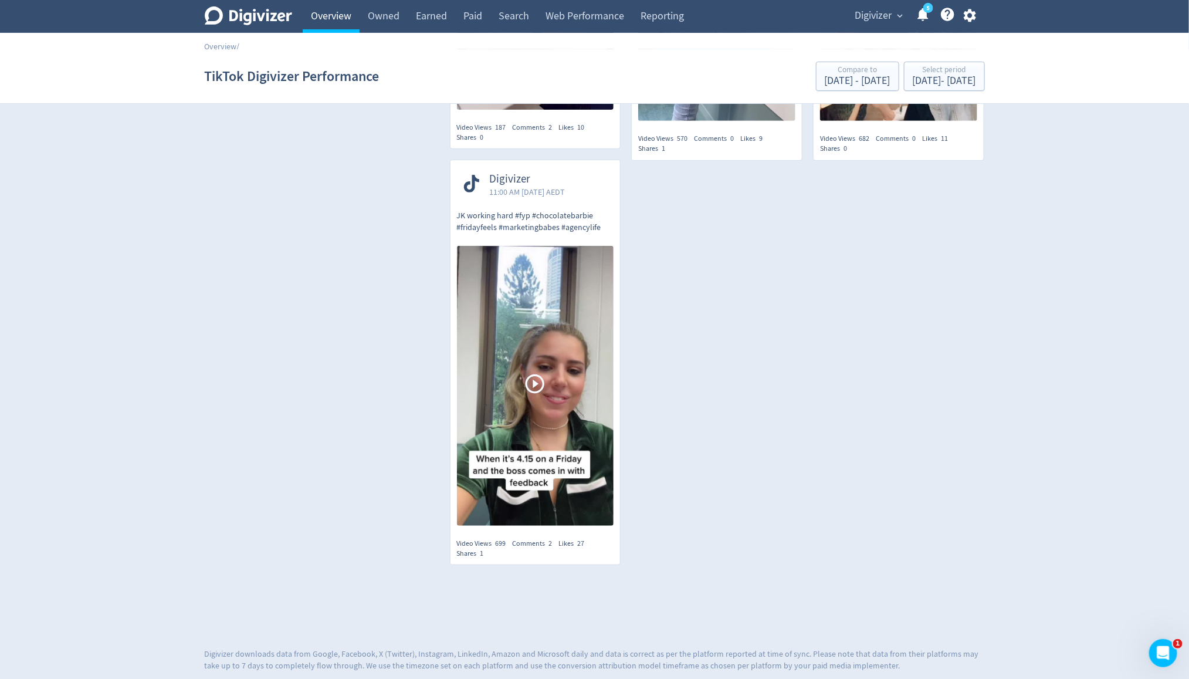
click at [336, 23] on link "Overview" at bounding box center [331, 16] width 57 height 33
